Goal: Task Accomplishment & Management: Use online tool/utility

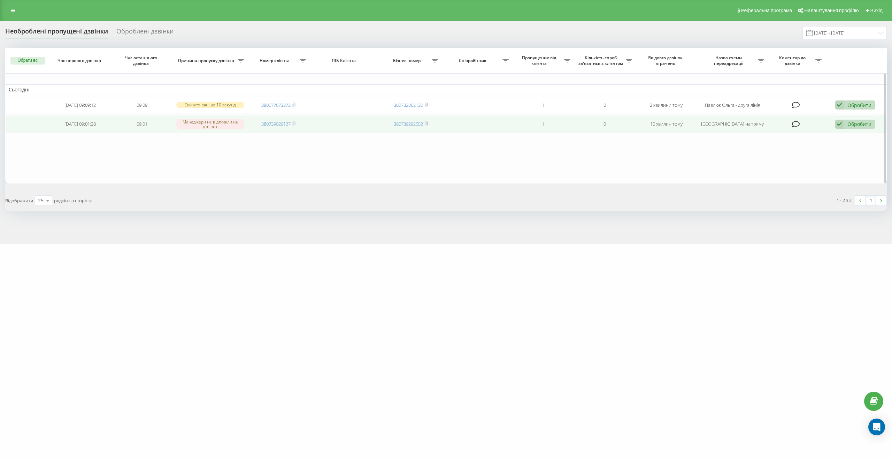
click at [857, 121] on div "Обробити" at bounding box center [860, 124] width 24 height 7
click at [761, 174] on span "Інший варіант" at bounding box center [767, 172] width 35 height 7
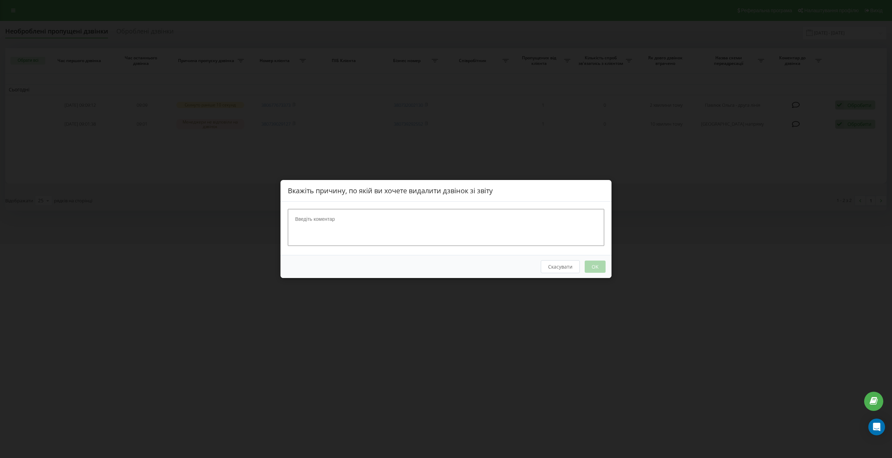
click at [558, 228] on textarea at bounding box center [446, 227] width 316 height 37
type textarea "."
click at [598, 268] on button "OK" at bounding box center [595, 266] width 21 height 12
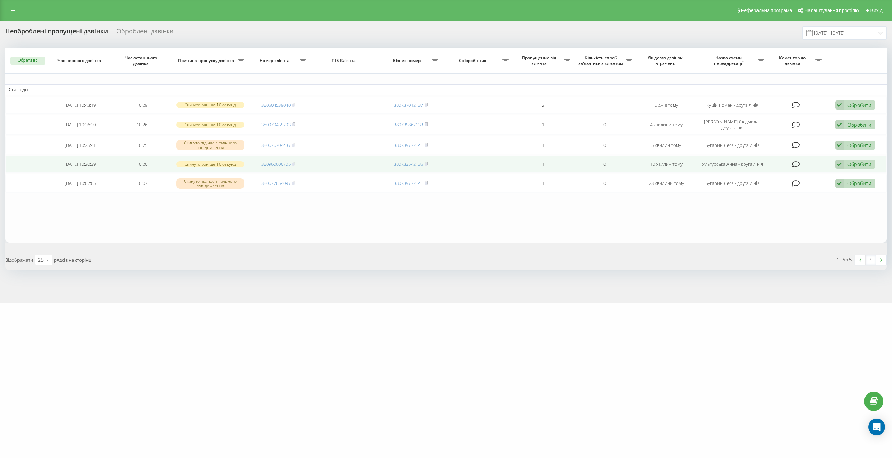
click at [856, 161] on div "Обробити" at bounding box center [860, 164] width 24 height 7
click at [777, 184] on span "Зв'язався з клієнтом за допомогою іншого каналу" at bounding box center [809, 187] width 119 height 7
